Goal: Task Accomplishment & Management: Manage account settings

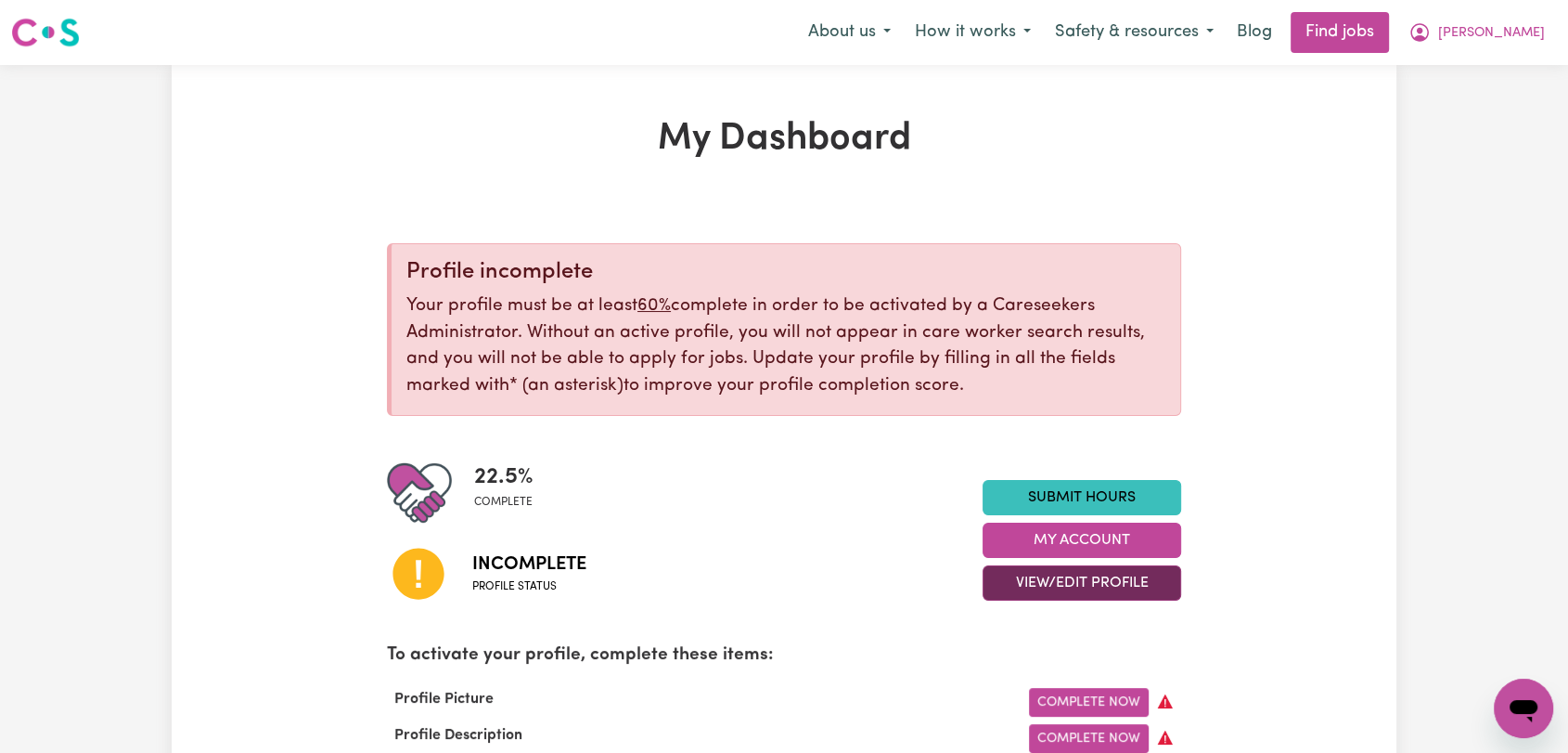
click at [1119, 574] on button "View/Edit Profile" at bounding box center [1081, 583] width 198 height 36
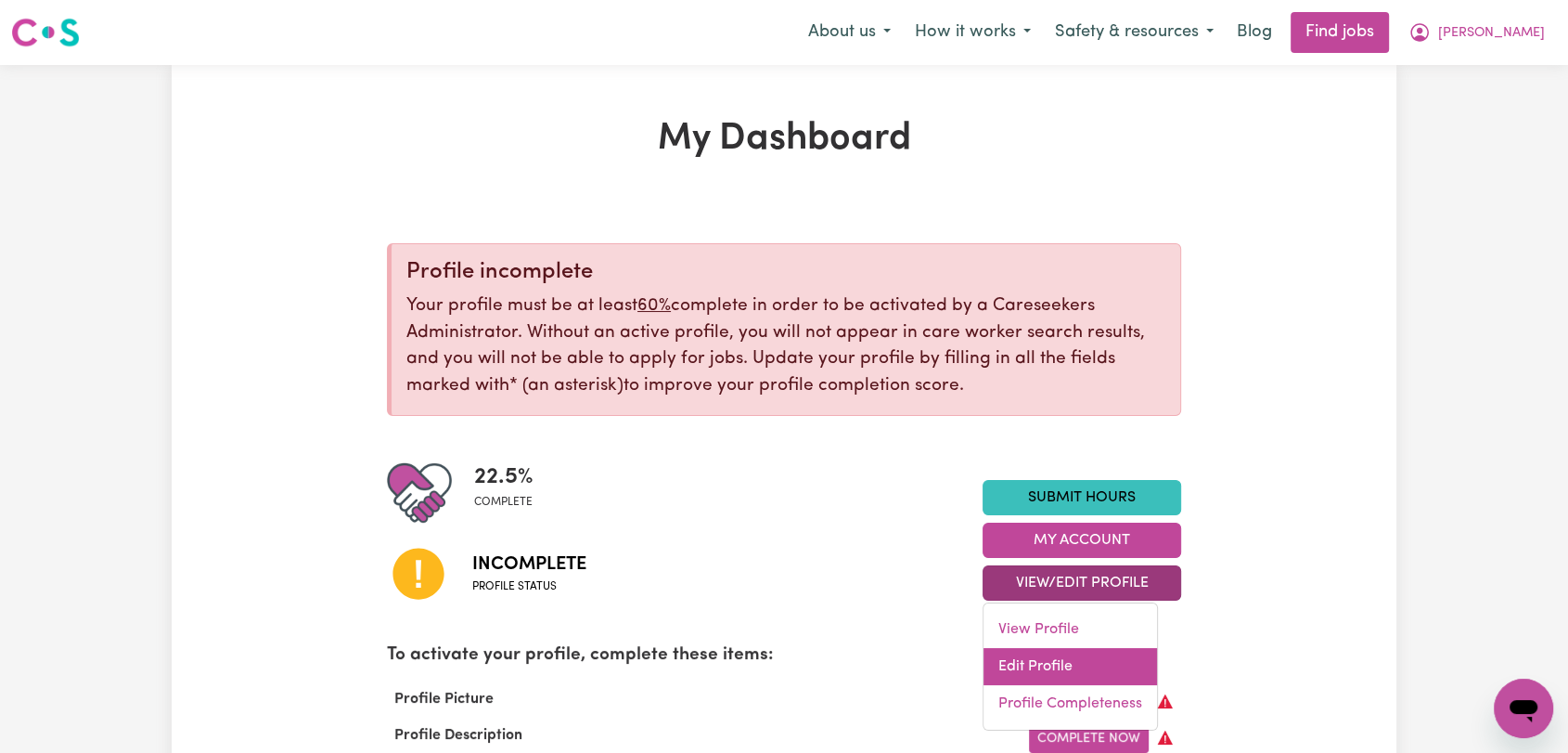
click at [1084, 663] on link "Edit Profile" at bounding box center [1070, 666] width 174 height 37
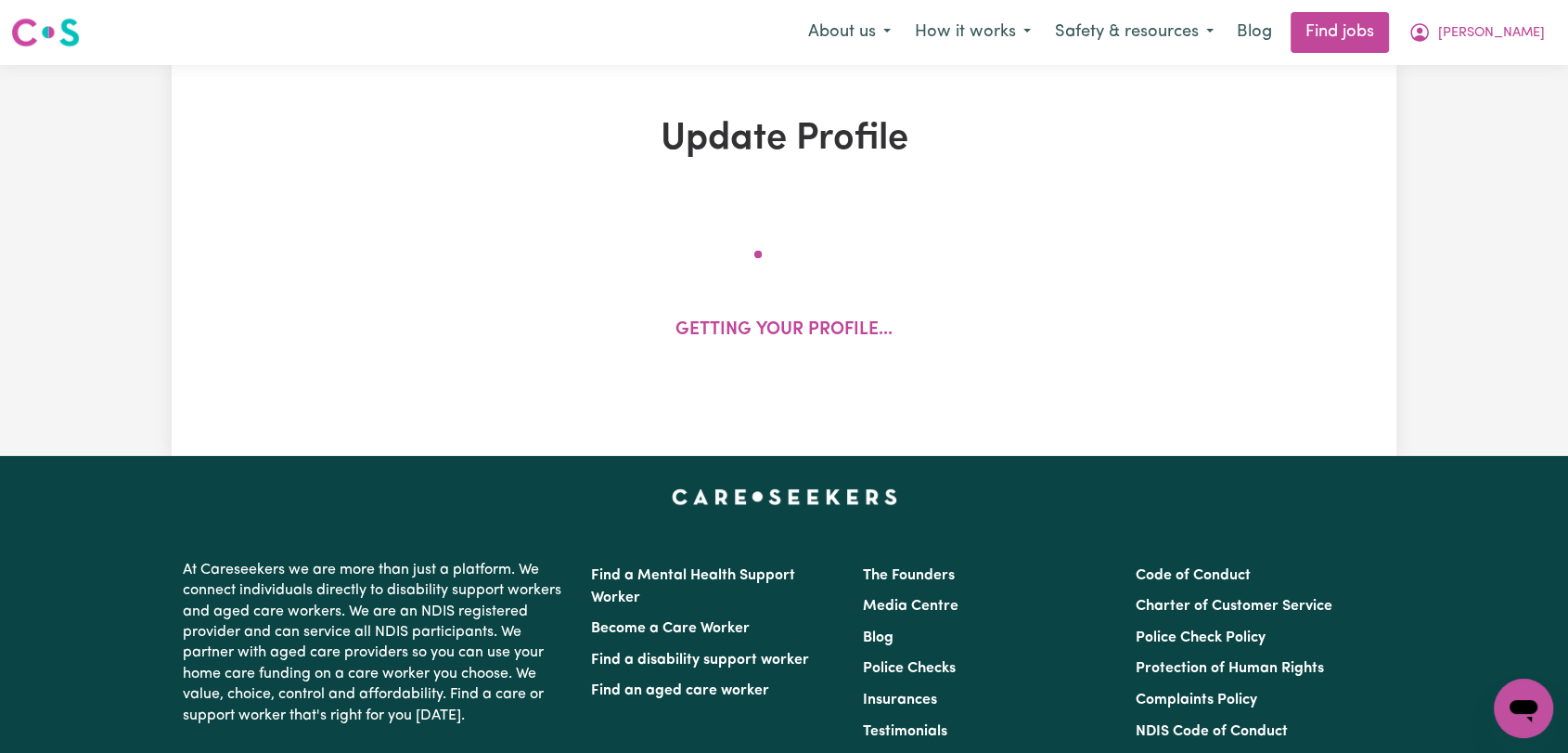
select select "[DEMOGRAPHIC_DATA]"
select select "Australian PR"
select select "Studying a healthcare related degree or qualification"
select select "40"
select select "50"
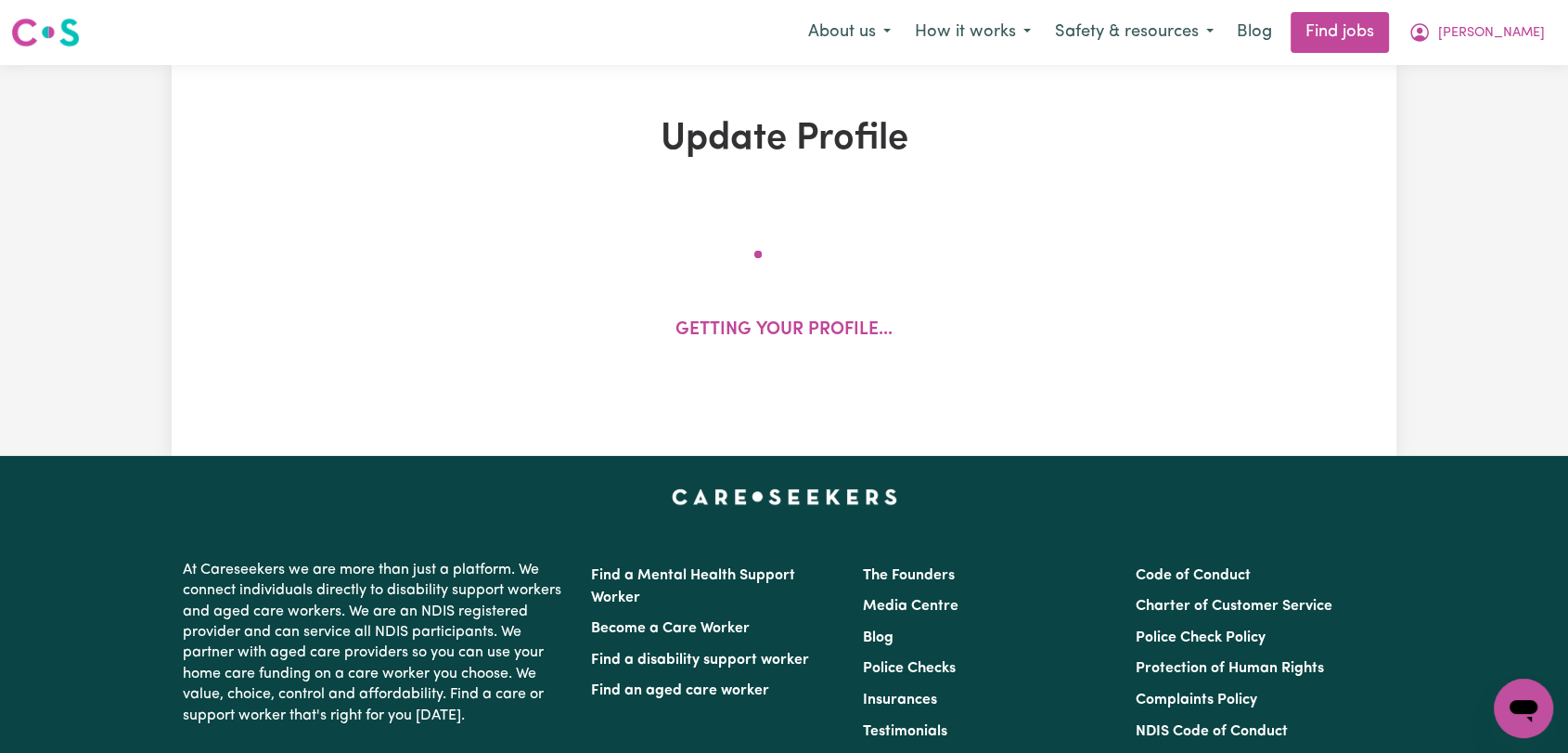
select select "60"
select select "65"
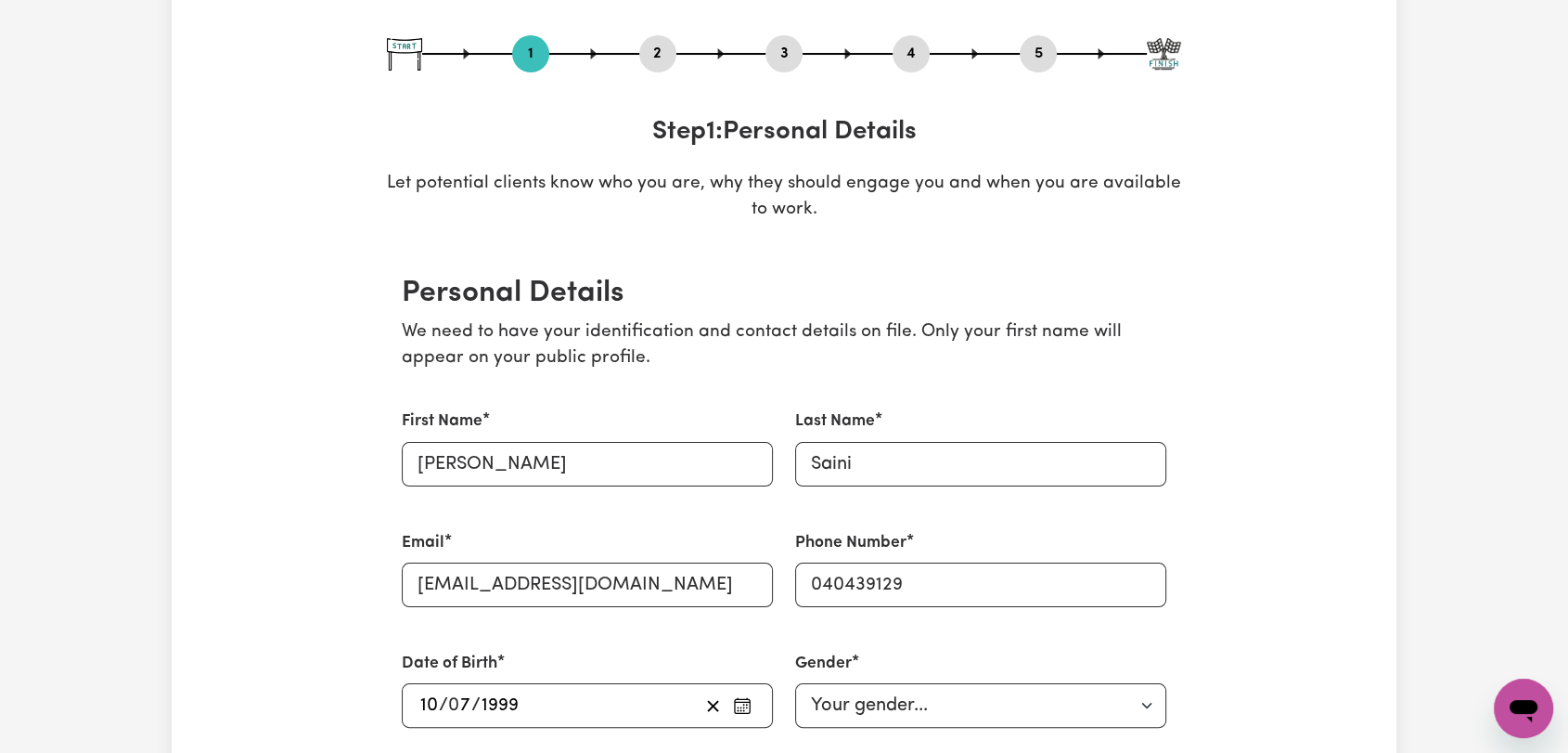
scroll to position [103, 0]
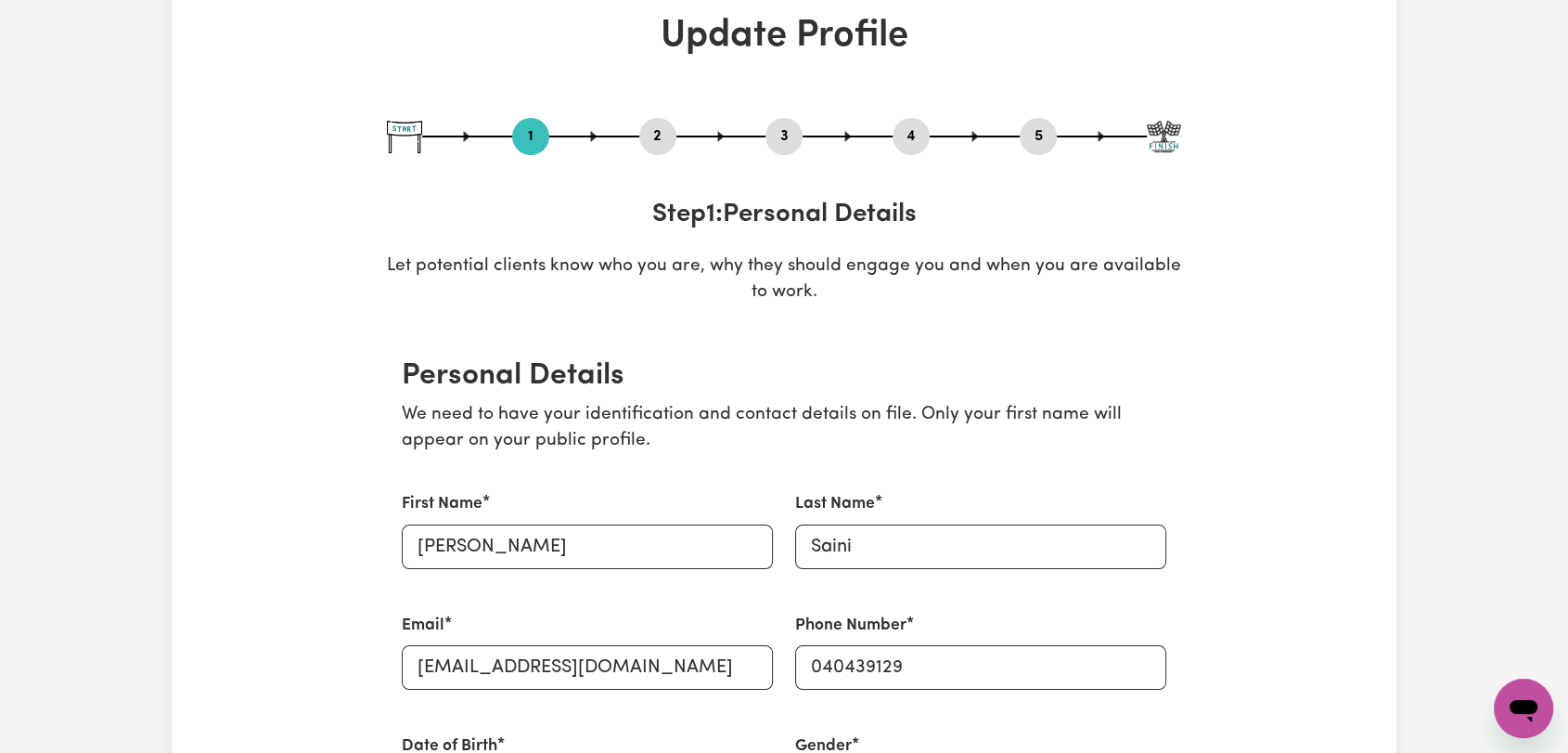
click at [789, 147] on button "3" at bounding box center [783, 136] width 37 height 24
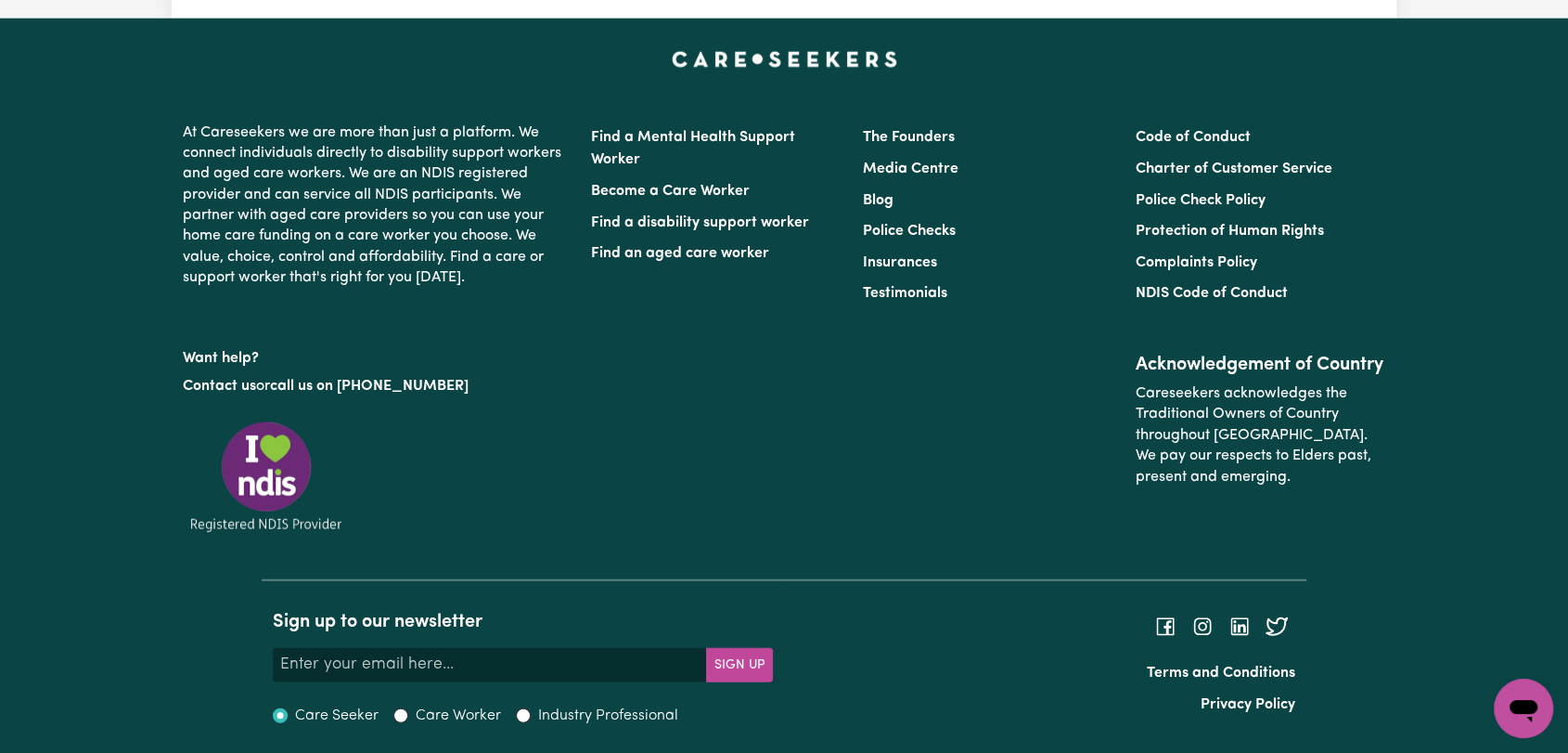
scroll to position [4079, 0]
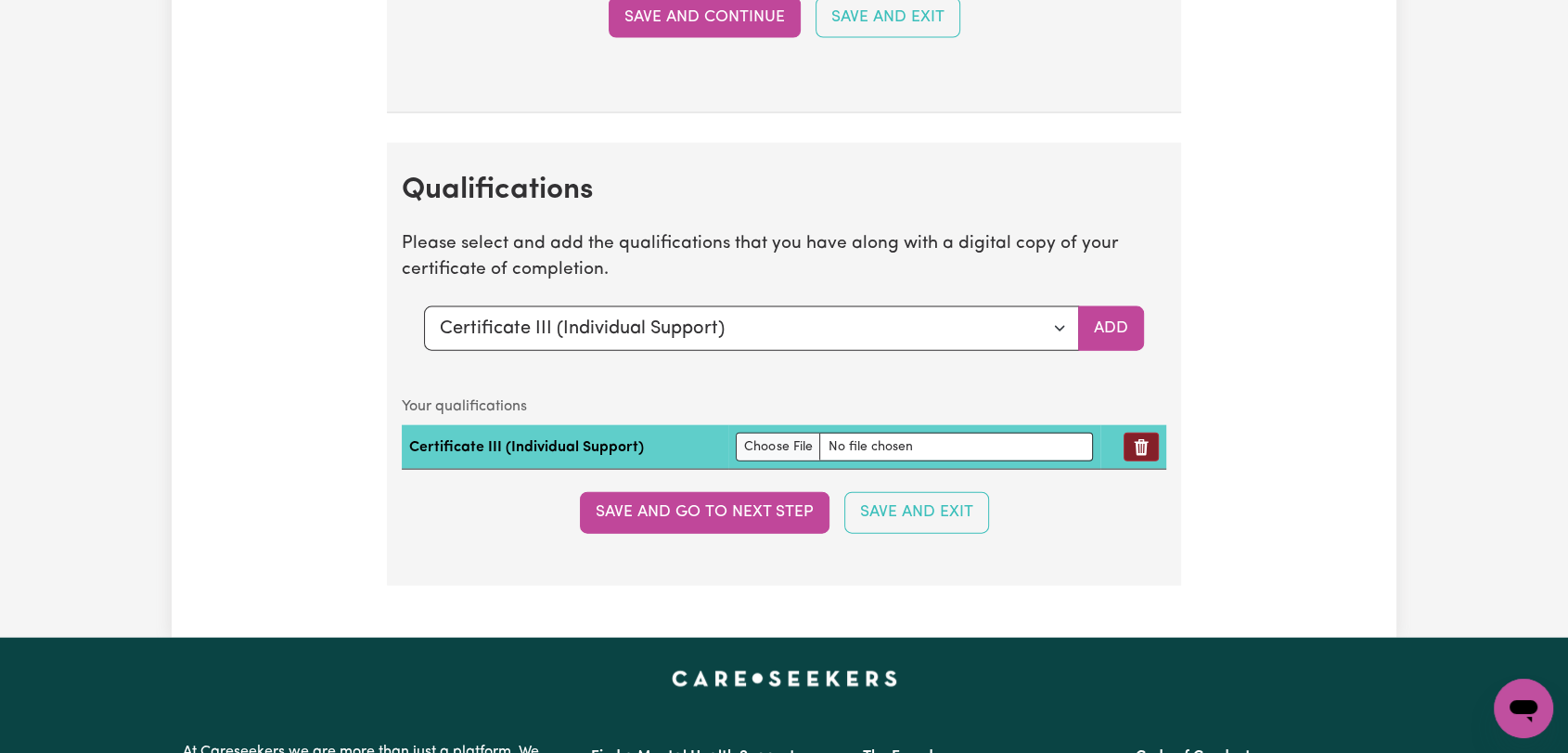
click at [1135, 446] on icon "Remove qualification" at bounding box center [1141, 447] width 19 height 19
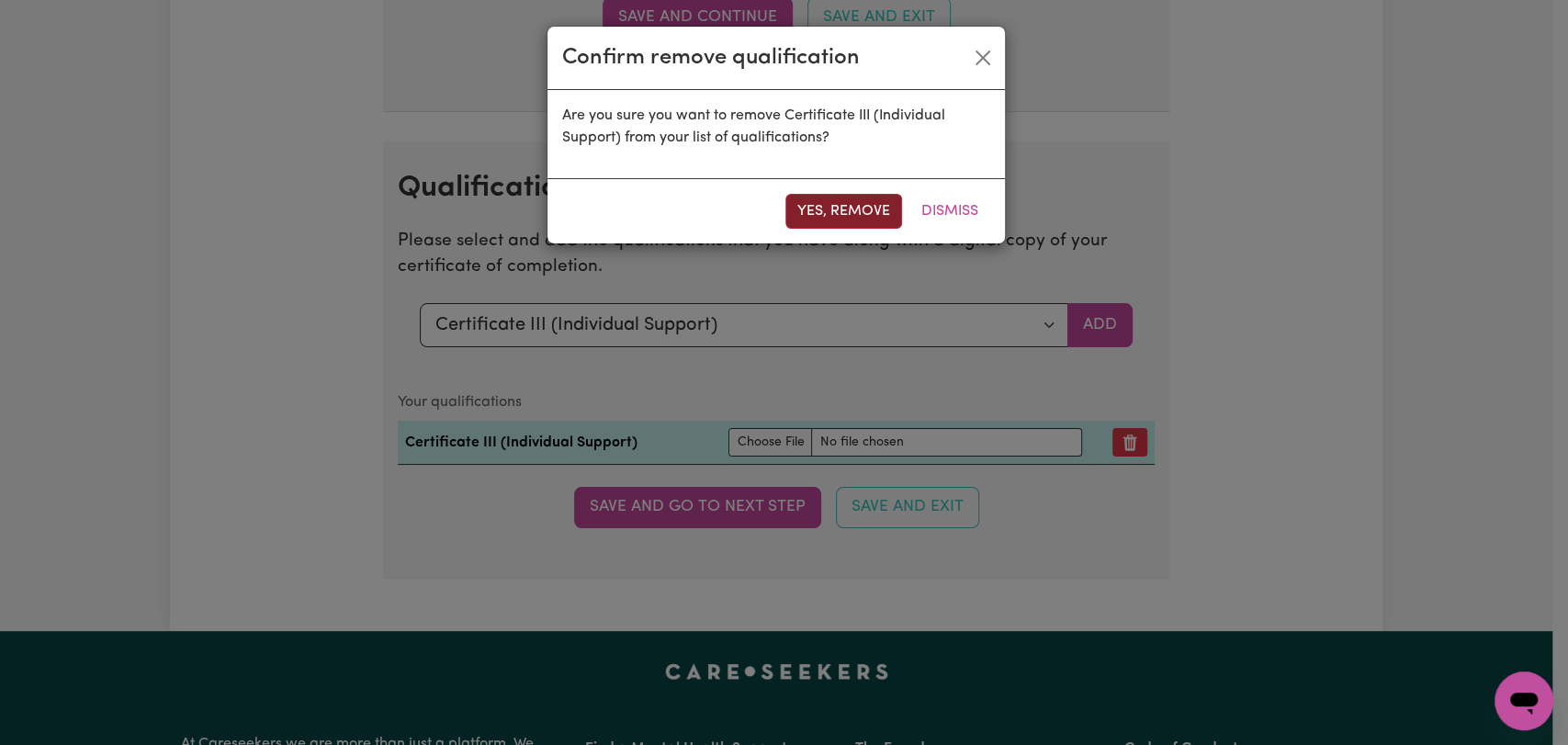
click at [853, 214] on button "Yes, remove" at bounding box center [843, 211] width 116 height 35
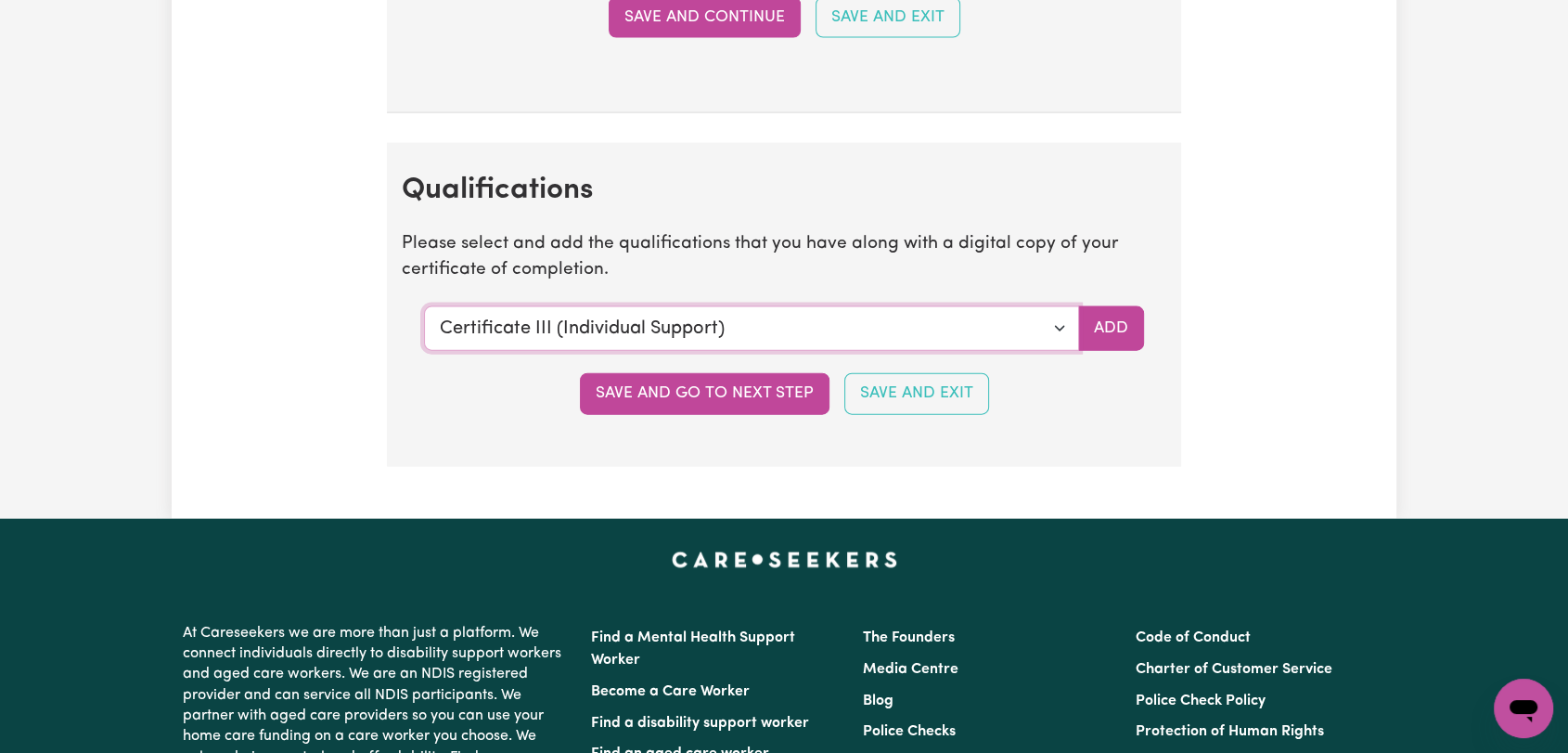
click at [1058, 335] on select "Select a qualification to add... Certificate III (Individual Support) Certifica…" at bounding box center [751, 328] width 655 height 44
select select "Certificate IV (Disability Support)"
click at [424, 306] on select "Select a qualification to add... Certificate III (Individual Support) Certifica…" at bounding box center [751, 328] width 655 height 44
click at [733, 393] on button "Save and go to next step" at bounding box center [705, 393] width 250 height 40
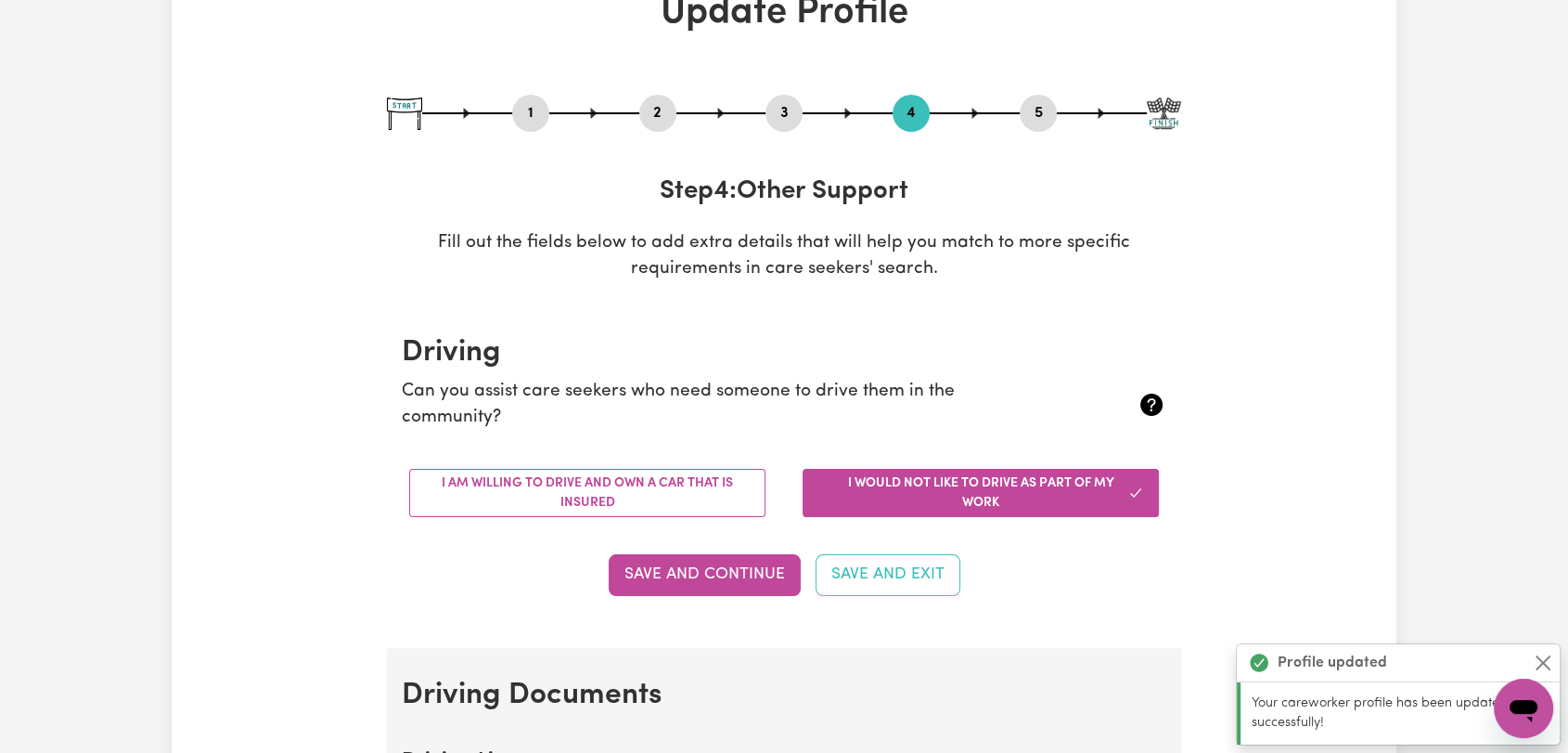
scroll to position [0, 0]
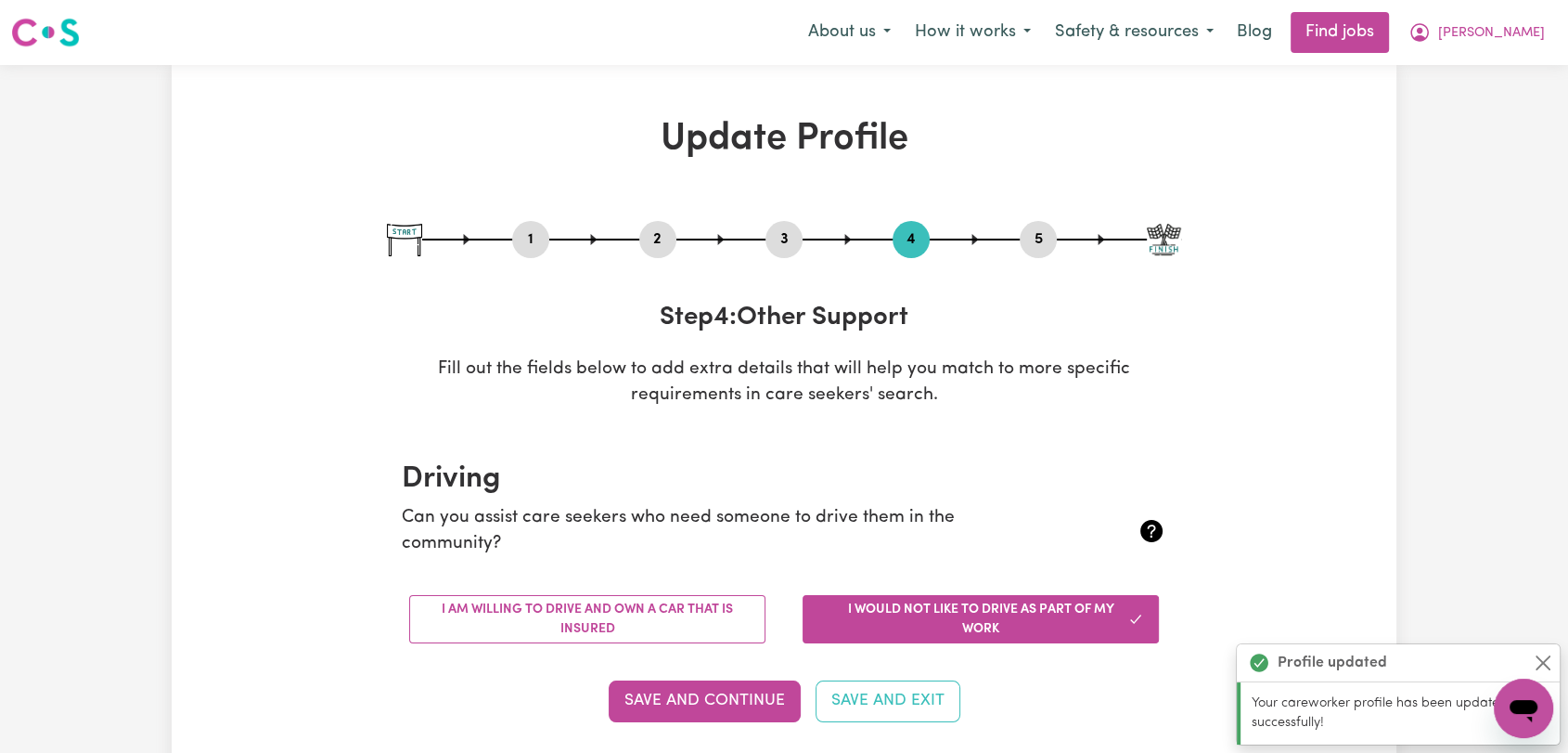
click at [779, 240] on button "3" at bounding box center [783, 240] width 37 height 24
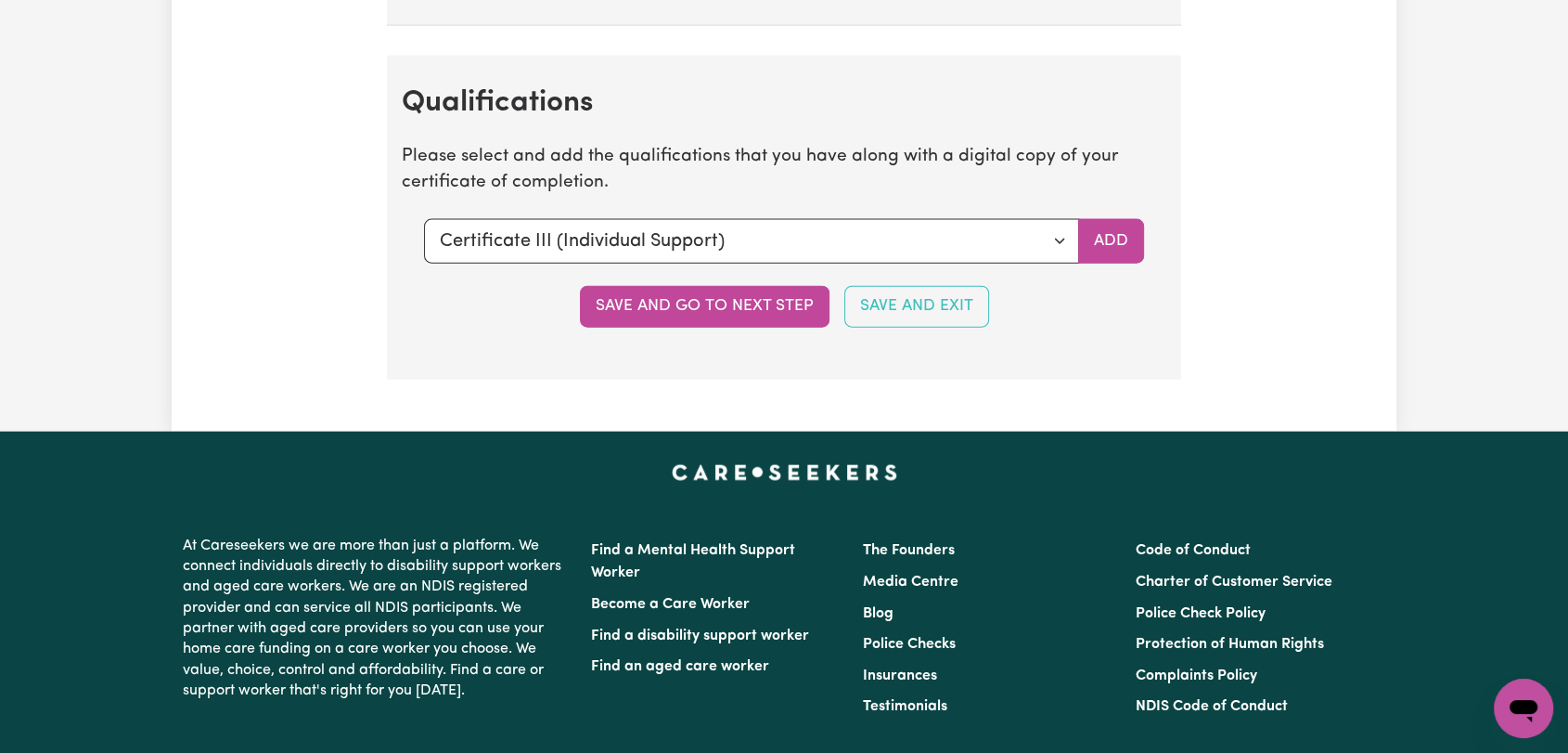
scroll to position [4165, 0]
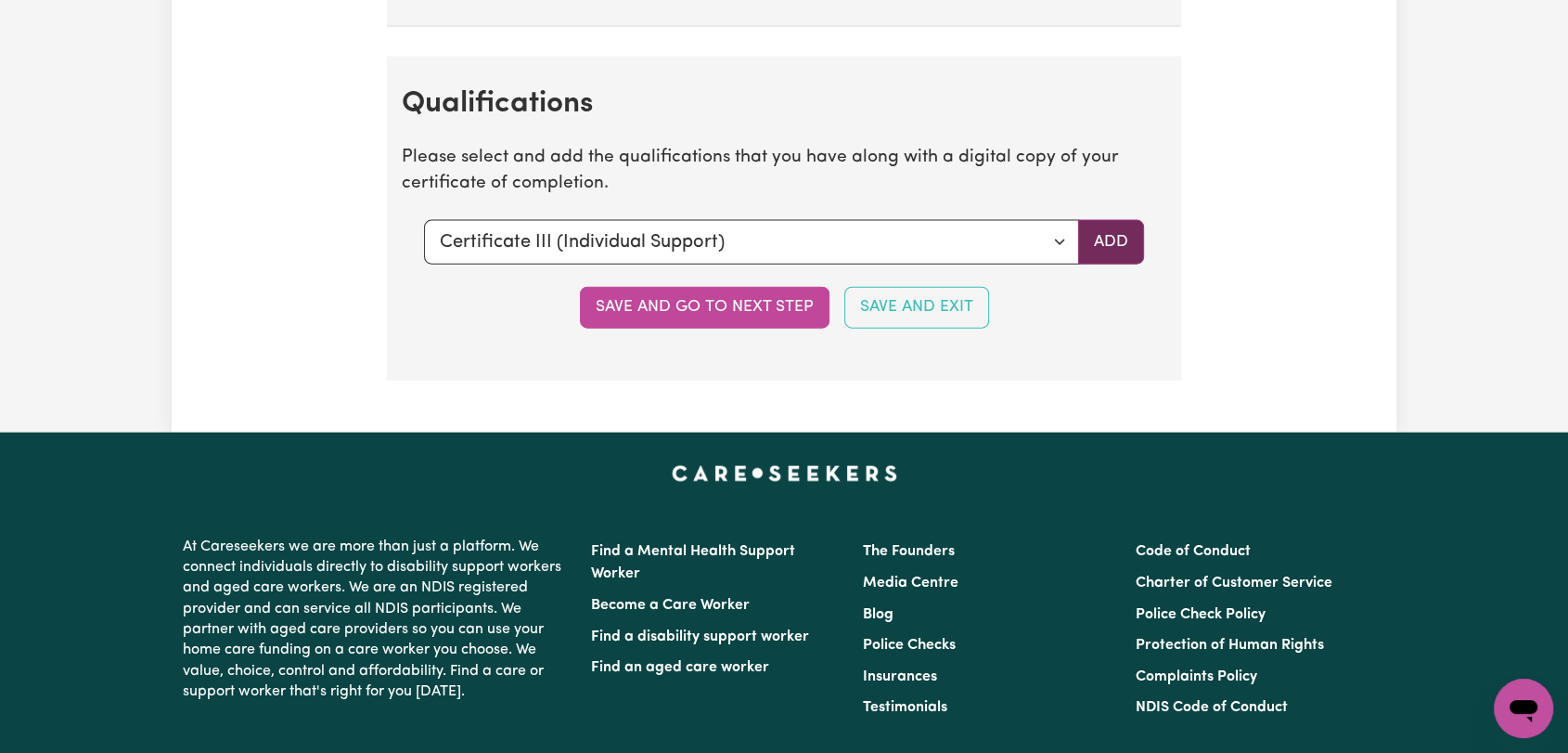
click at [1106, 231] on button "Add" at bounding box center [1111, 242] width 66 height 44
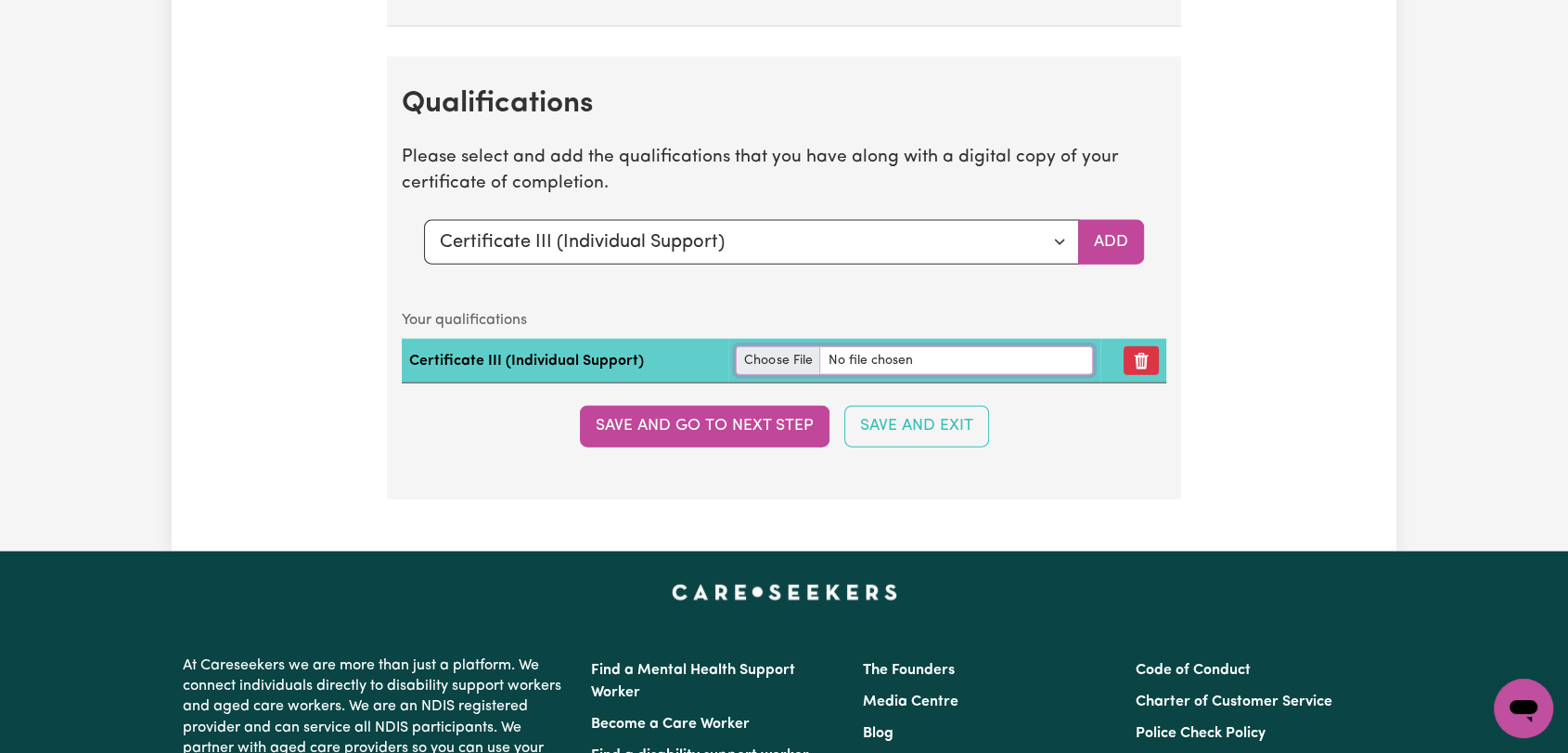
click at [752, 362] on input "file" at bounding box center [915, 360] width 357 height 29
click at [1153, 351] on button "Remove qualification" at bounding box center [1141, 360] width 36 height 29
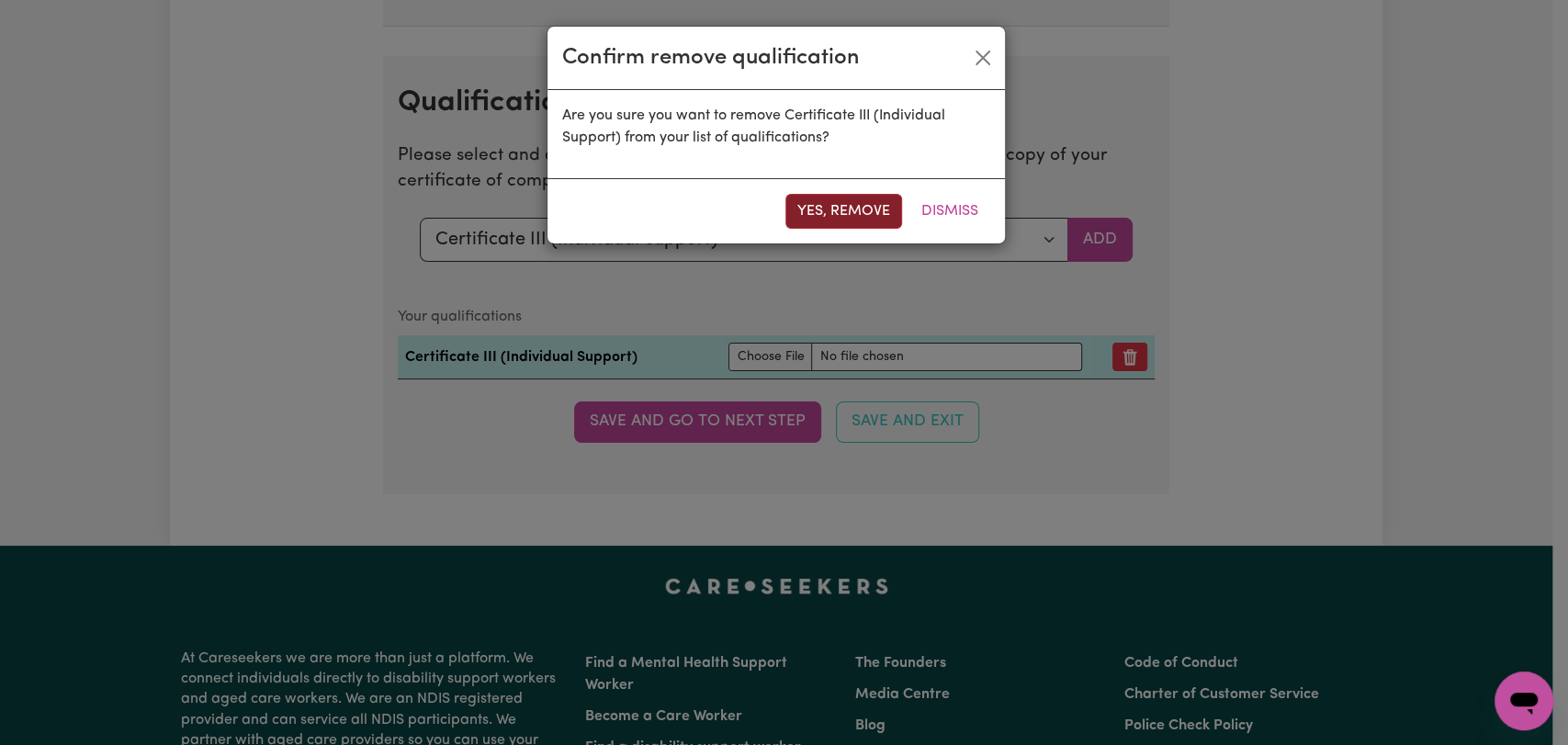
click at [861, 212] on button "Yes, remove" at bounding box center [843, 211] width 116 height 35
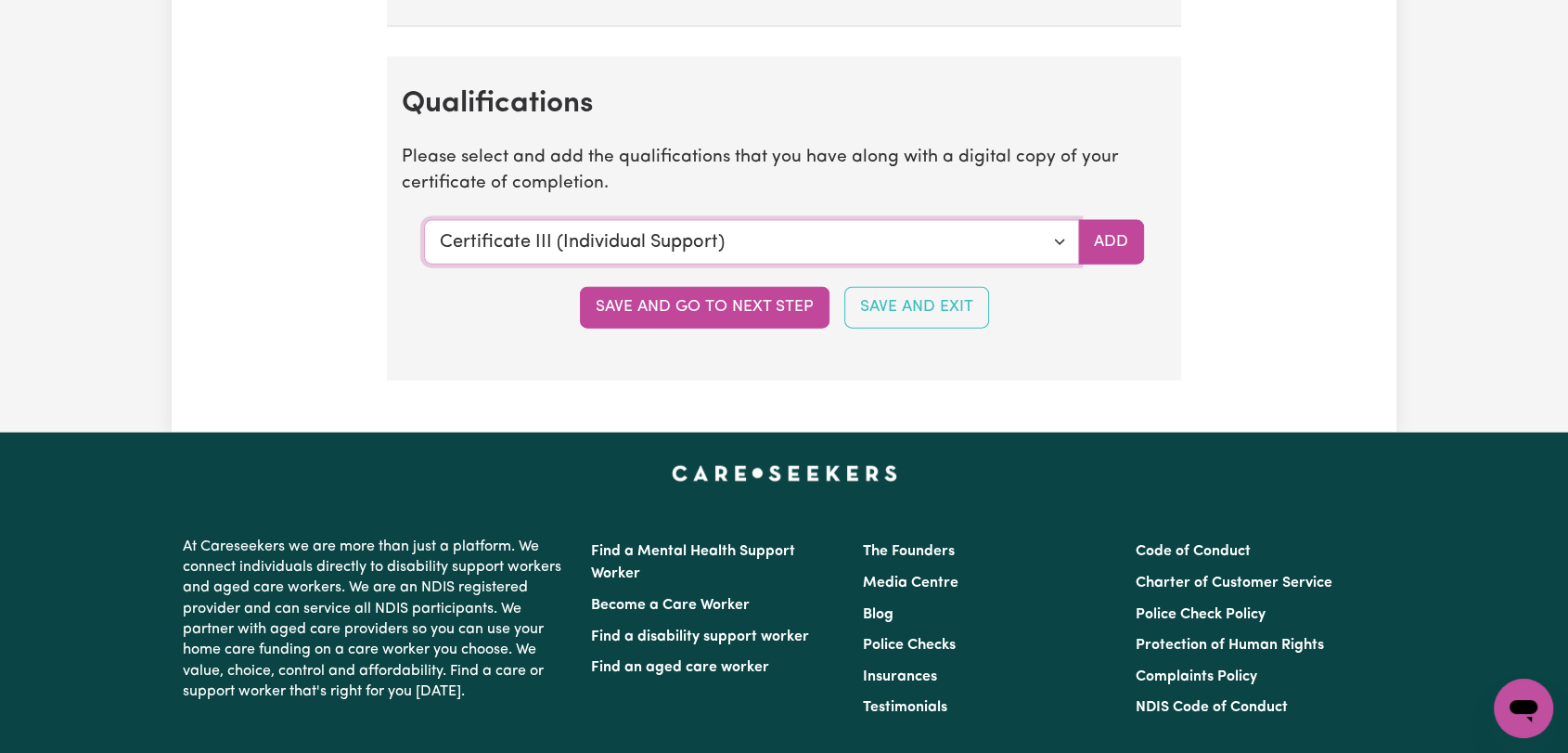
click at [1058, 240] on select "Select a qualification to add... Certificate III (Individual Support) Certifica…" at bounding box center [751, 242] width 655 height 44
select select "Certificate IV (Disability Support)"
click at [424, 220] on select "Select a qualification to add... Certificate III (Individual Support) Certifica…" at bounding box center [751, 242] width 655 height 44
click at [1123, 227] on button "Add" at bounding box center [1111, 242] width 66 height 44
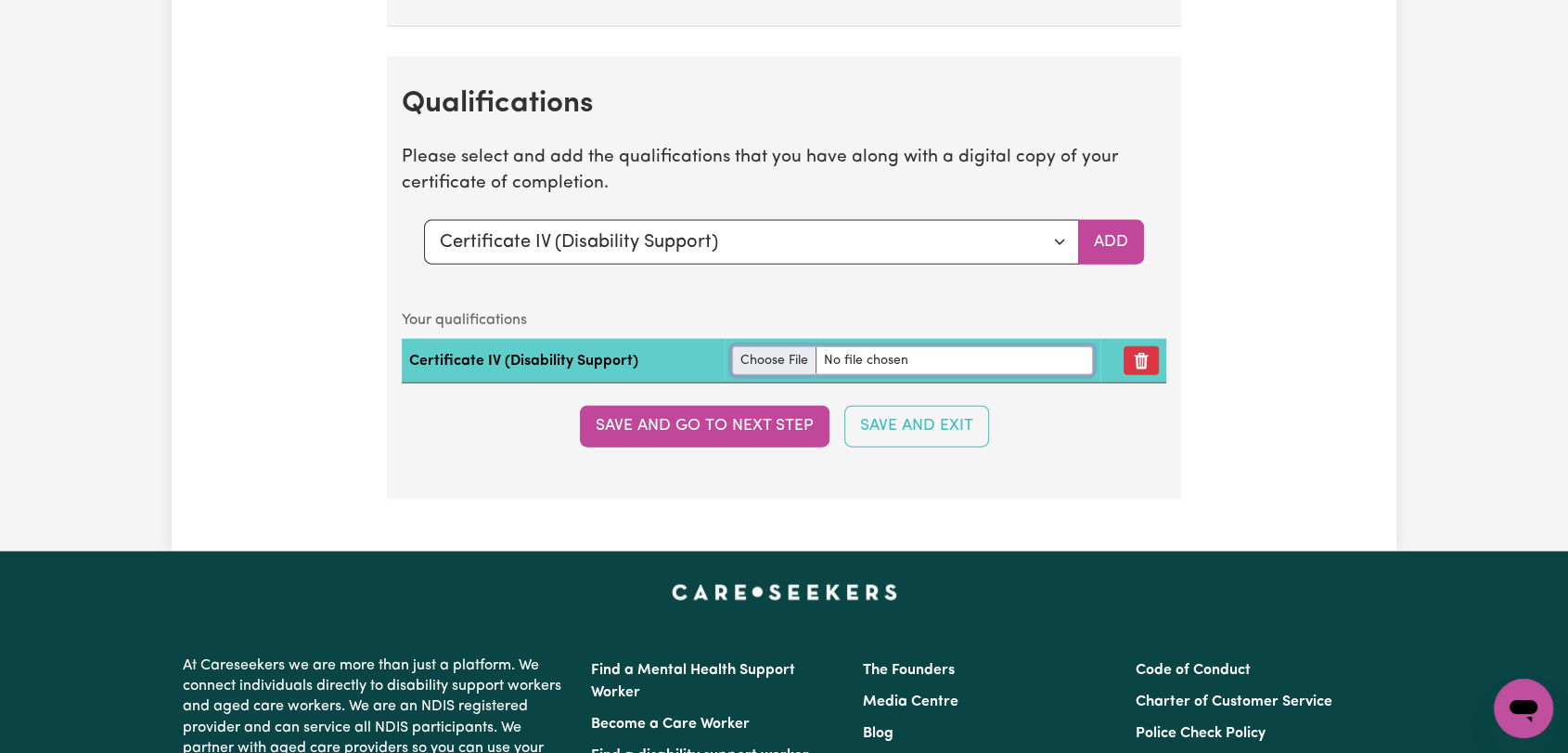
click at [751, 346] on input "file" at bounding box center [913, 360] width 361 height 29
type input "C:\fakepath\[PERSON_NAME] - Certificate IV Disability --.pdf"
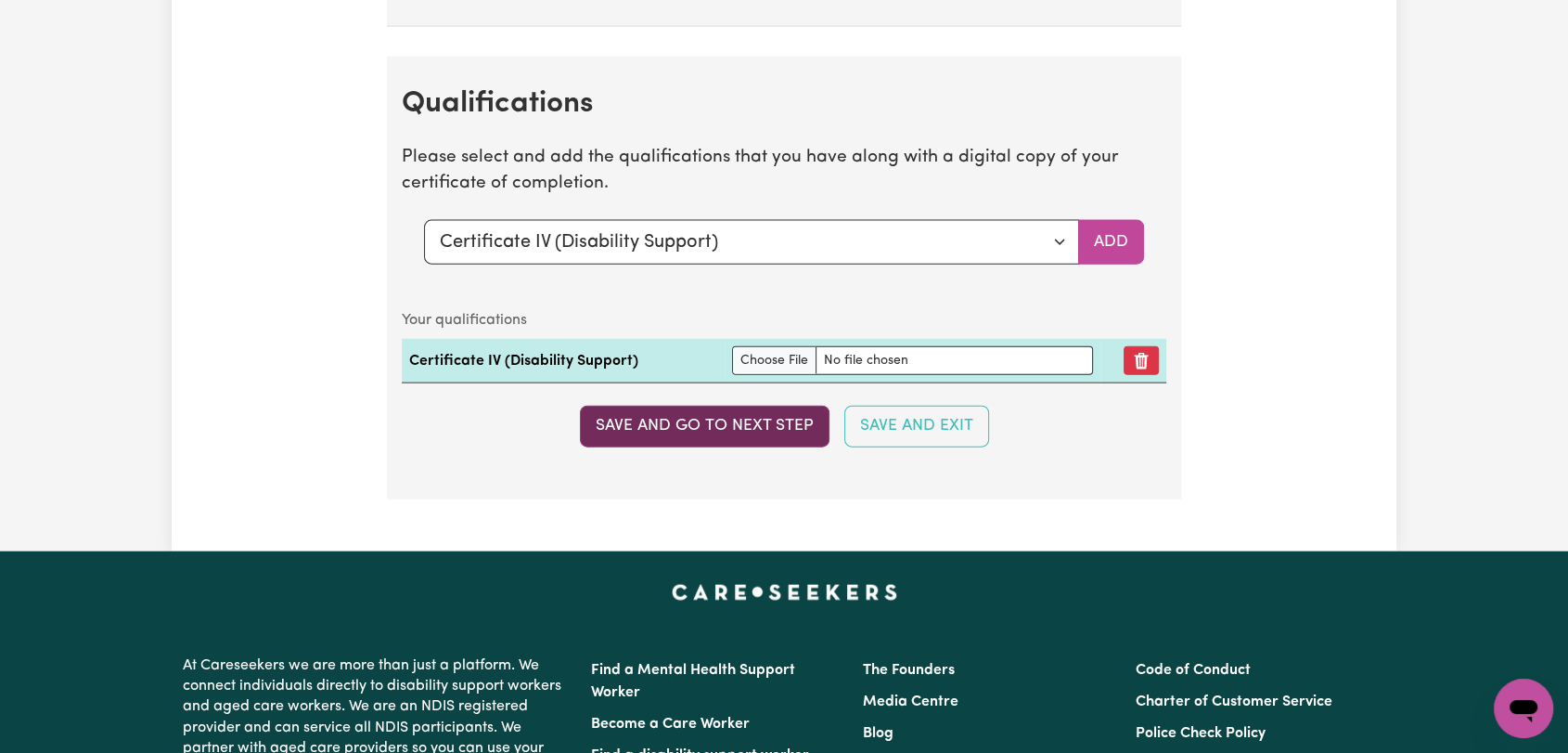
click at [729, 420] on button "Save and go to next step" at bounding box center [705, 425] width 250 height 40
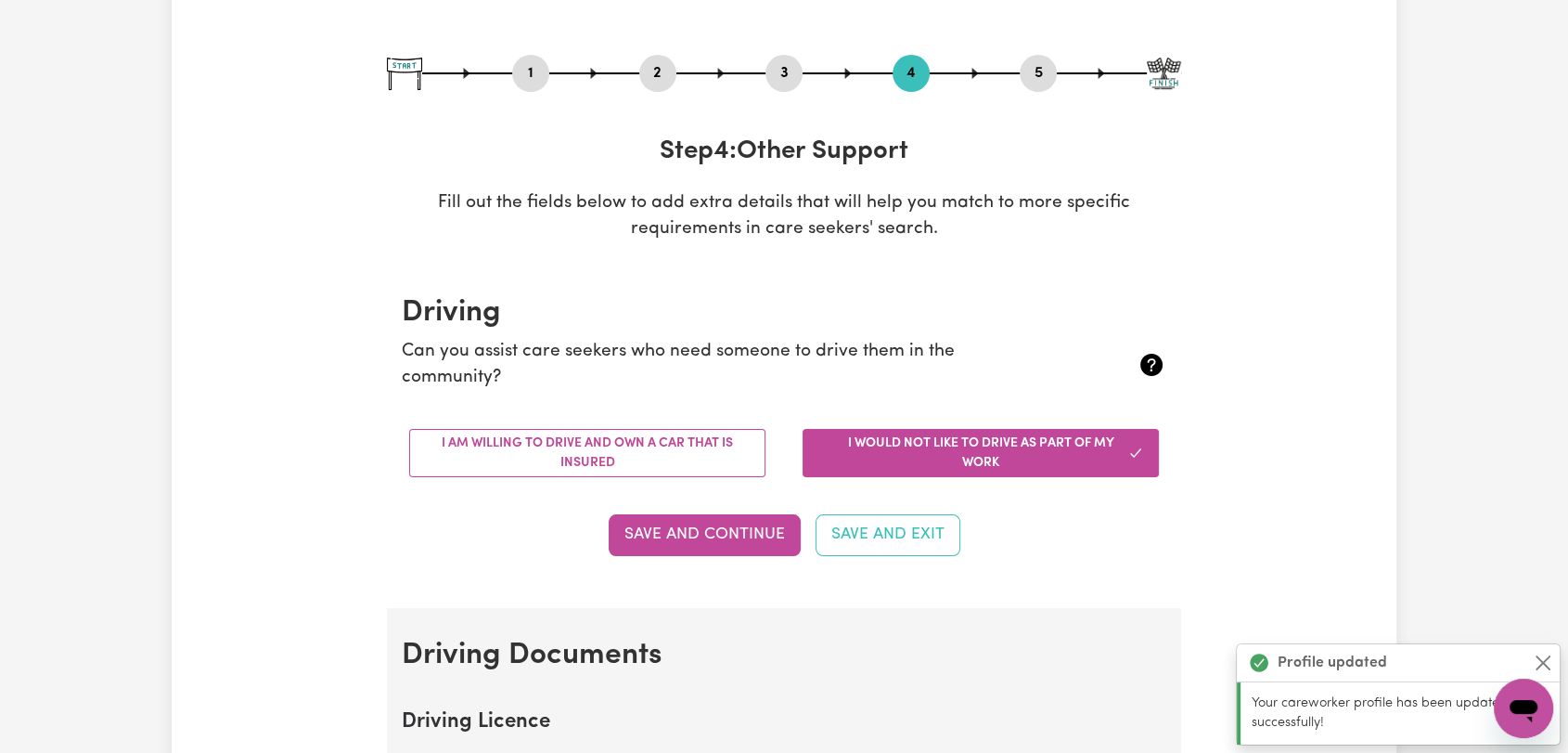
scroll to position [62, 0]
